Goal: Navigation & Orientation: Find specific page/section

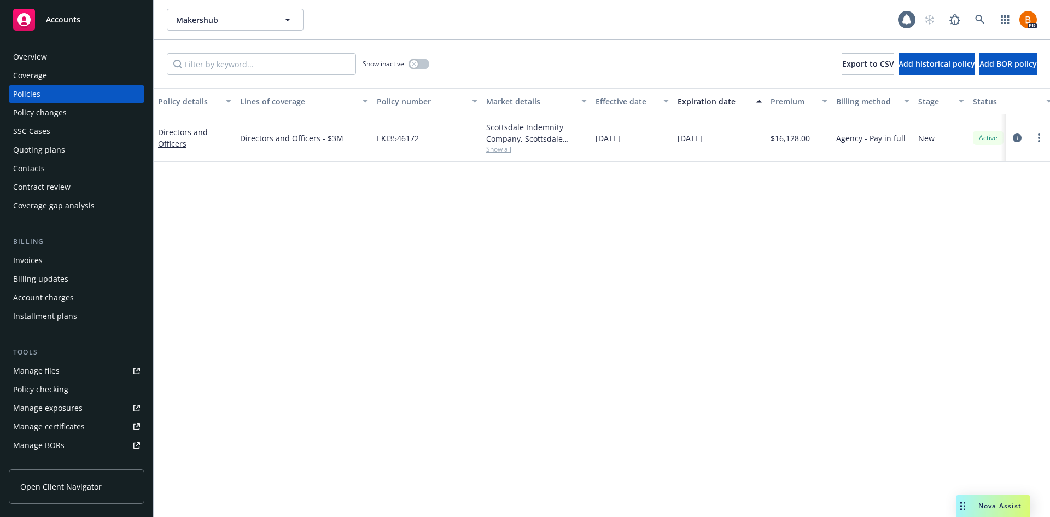
click at [51, 19] on span "Accounts" at bounding box center [63, 19] width 34 height 9
